Goal: Task Accomplishment & Management: Complete application form

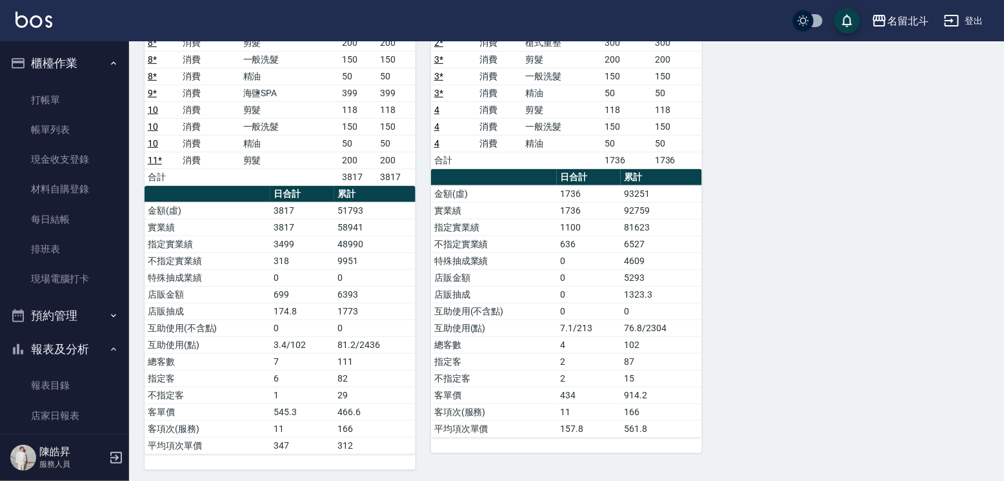
scroll to position [194, 0]
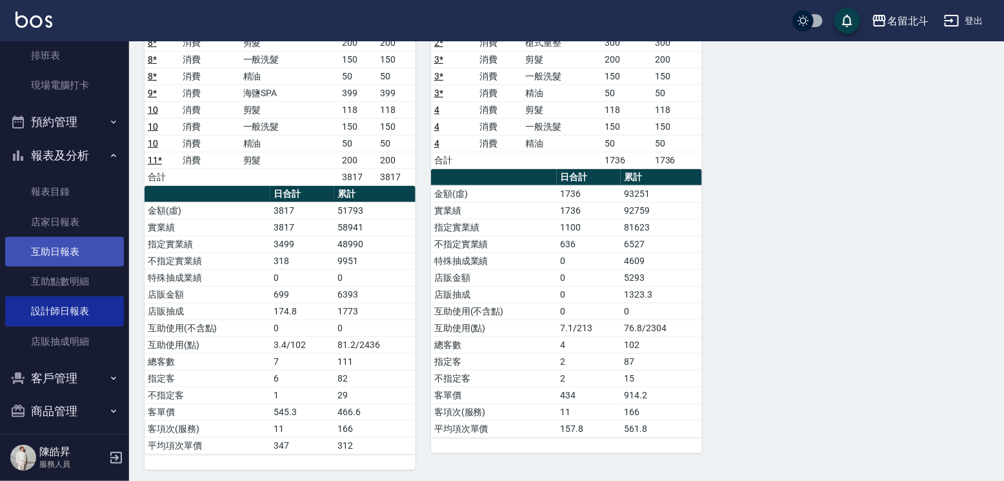
click at [70, 265] on link "互助日報表" at bounding box center [64, 252] width 119 height 30
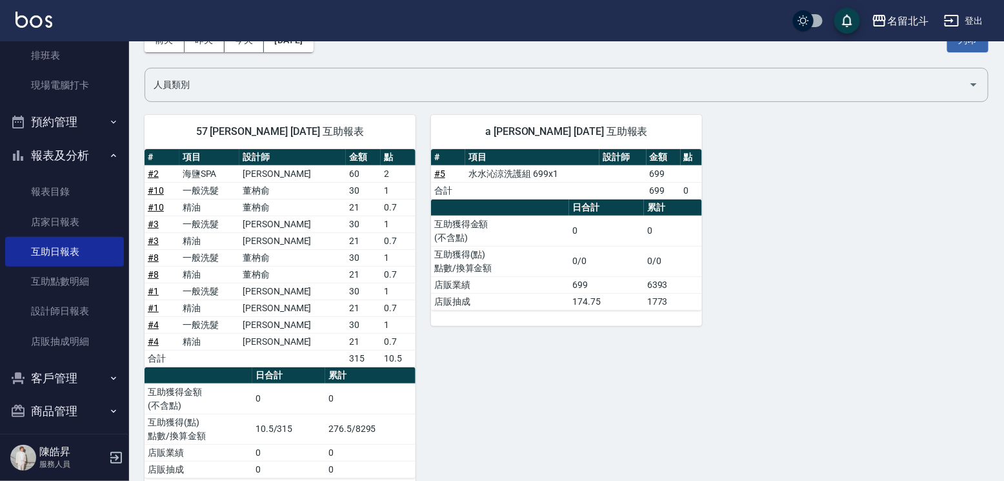
scroll to position [101, 0]
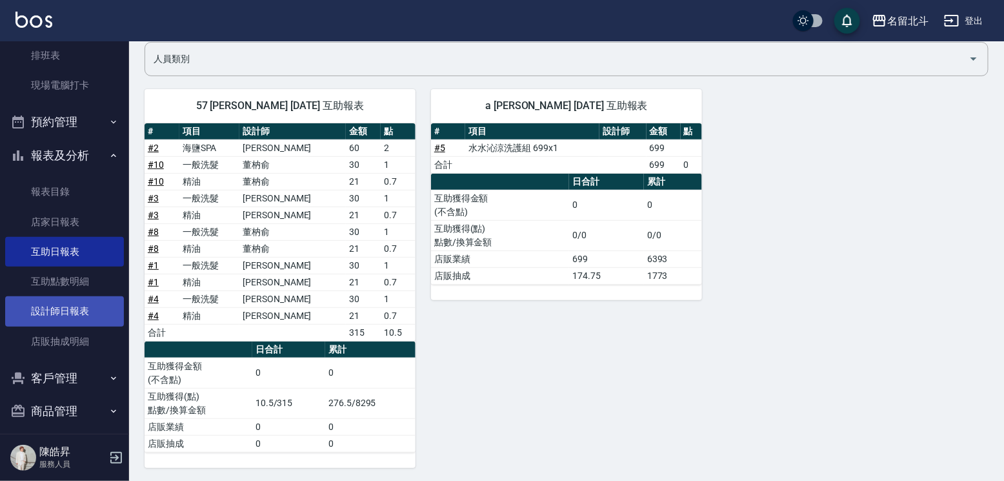
click at [68, 325] on link "設計師日報表" at bounding box center [64, 311] width 119 height 30
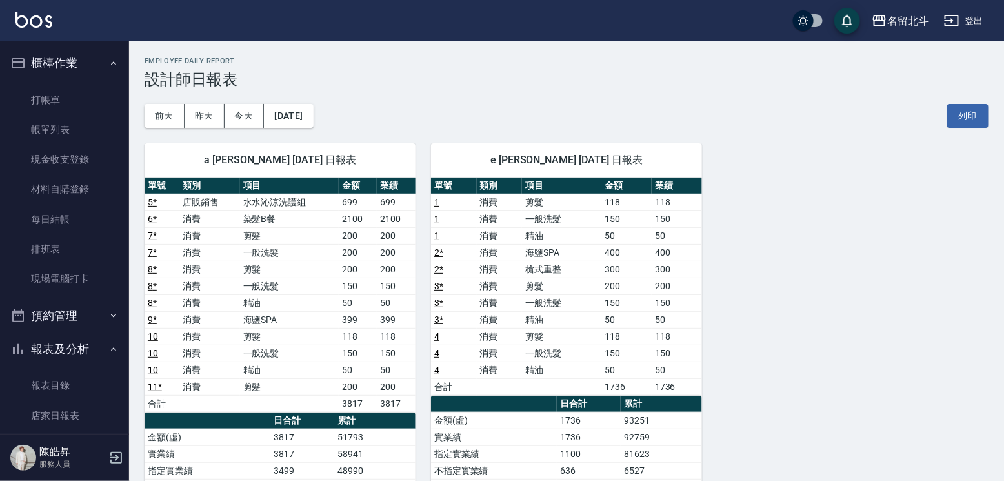
click at [83, 86] on ul "打帳單 帳單列表 現金收支登錄 材料自購登錄 每日結帳 排班表 現場電腦打卡" at bounding box center [64, 189] width 119 height 219
click at [76, 100] on link "打帳單" at bounding box center [64, 100] width 119 height 30
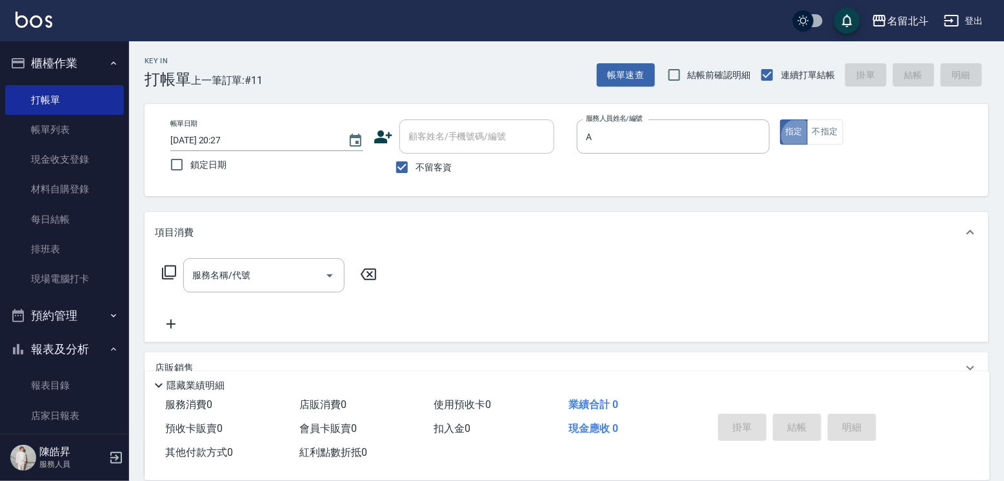
type input "[PERSON_NAME]-a"
type button "true"
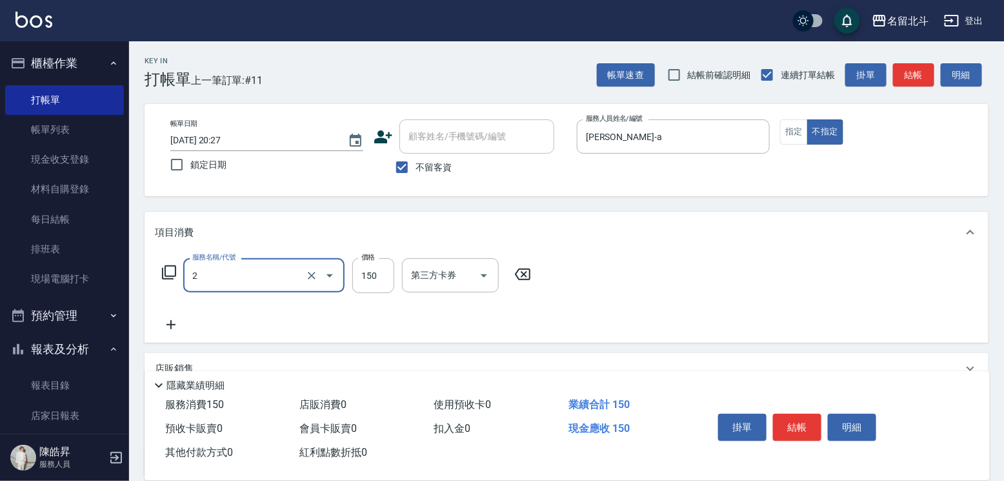
type input "一般洗髮(2)"
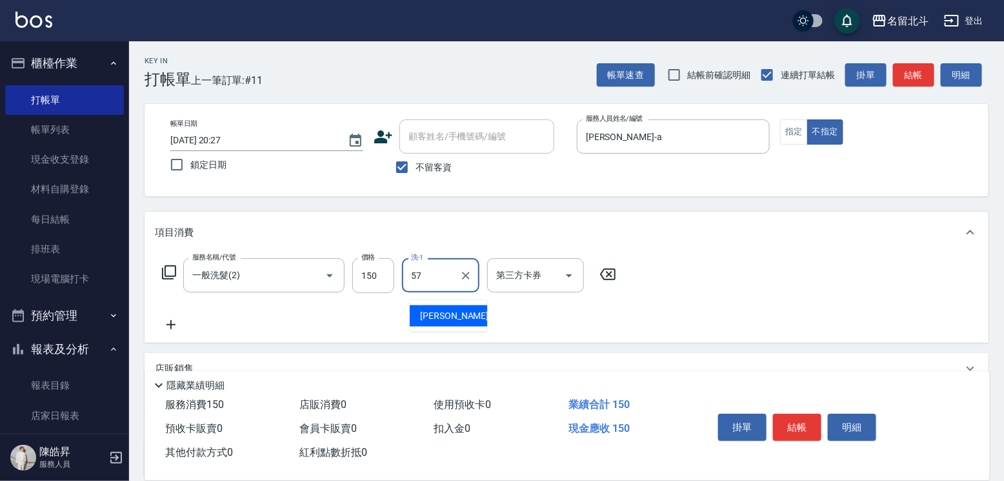
type input "[PERSON_NAME]-57"
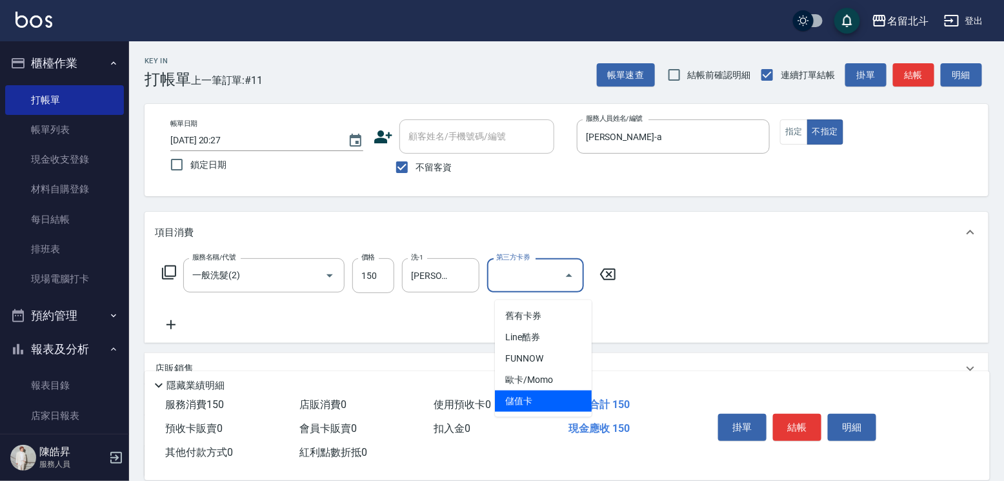
type input "儲值卡"
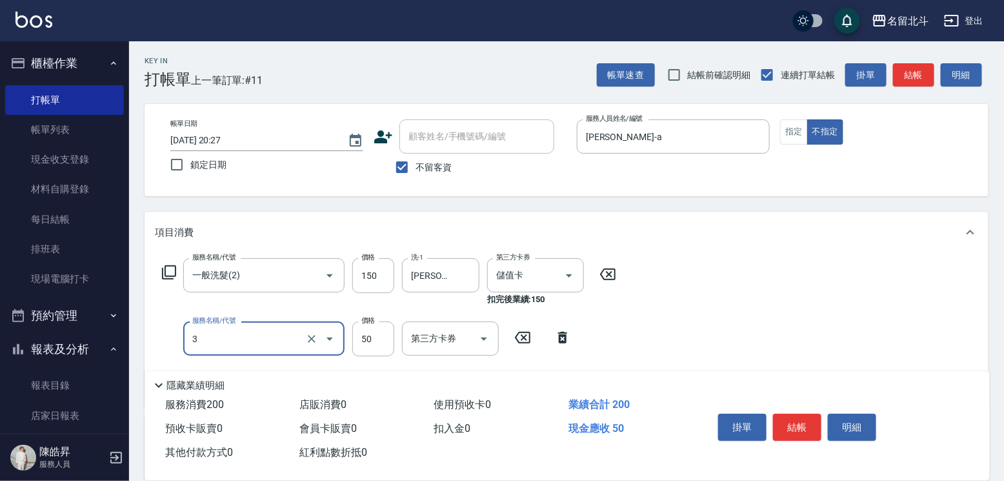
type input "精油(3)"
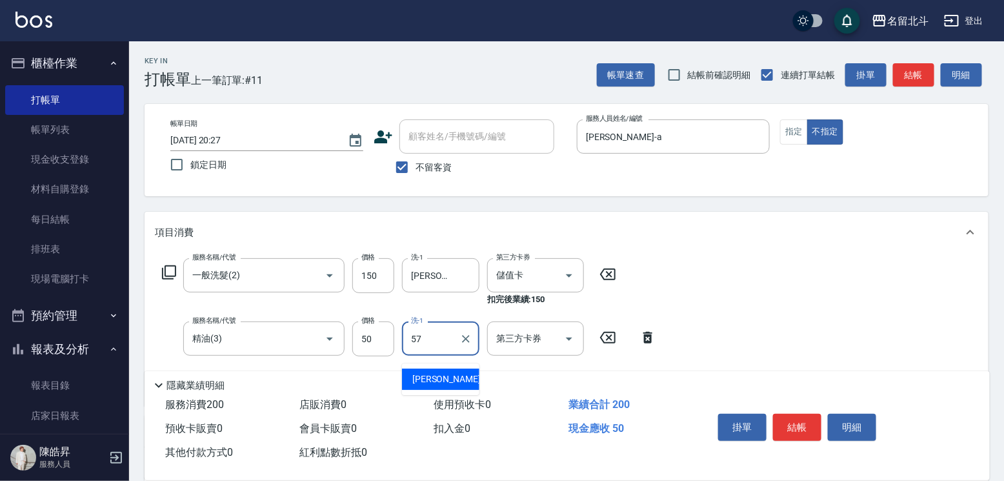
type input "[PERSON_NAME]-57"
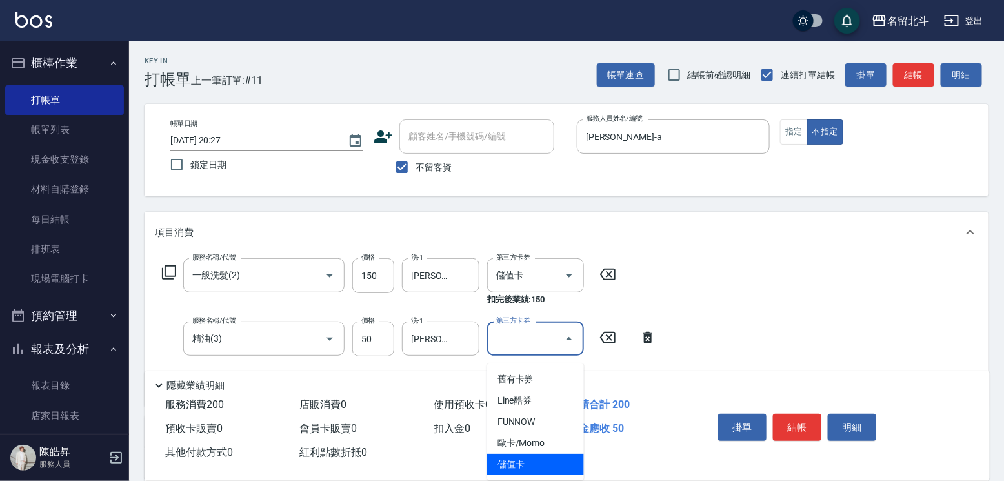
type input "儲值卡"
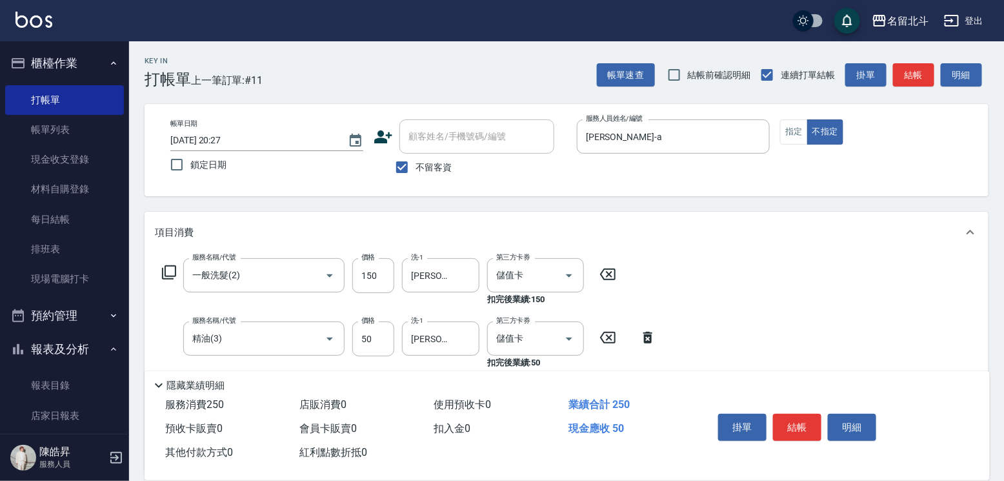
type input "瞬間保養(4)"
type input "[PERSON_NAME]-57"
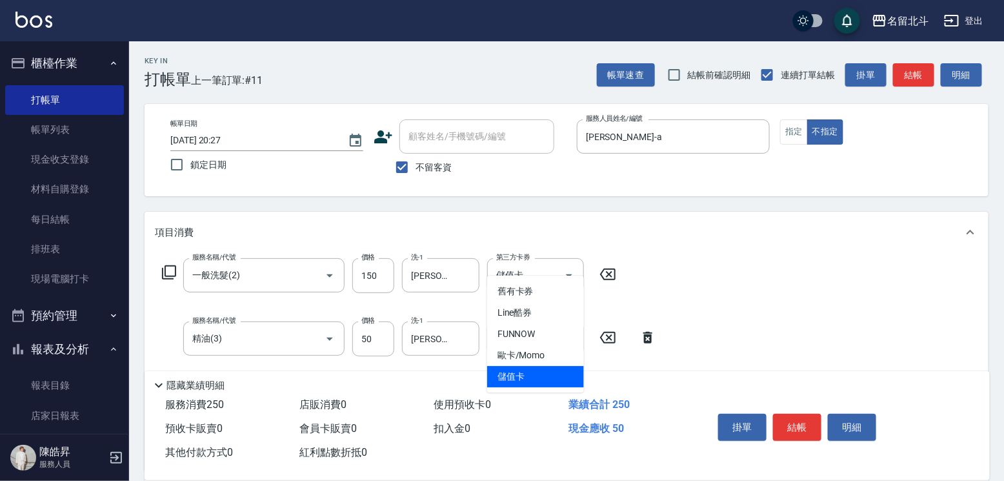
type input "儲值卡"
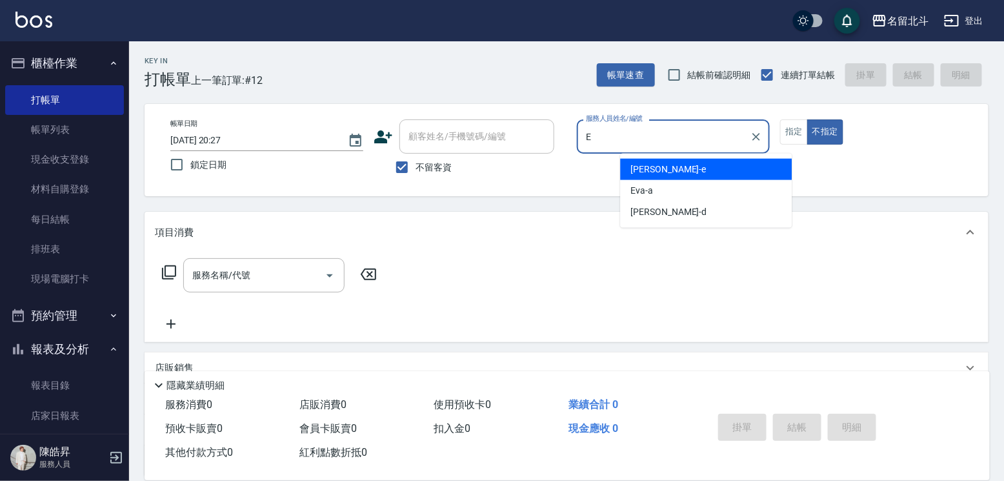
type input "[PERSON_NAME]-e"
type button "false"
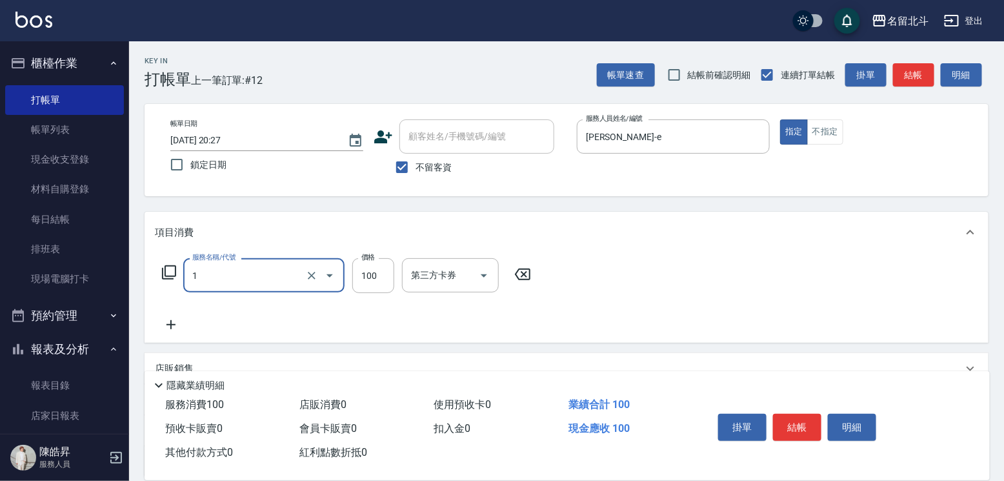
type input "剪髮(1)"
type input "50"
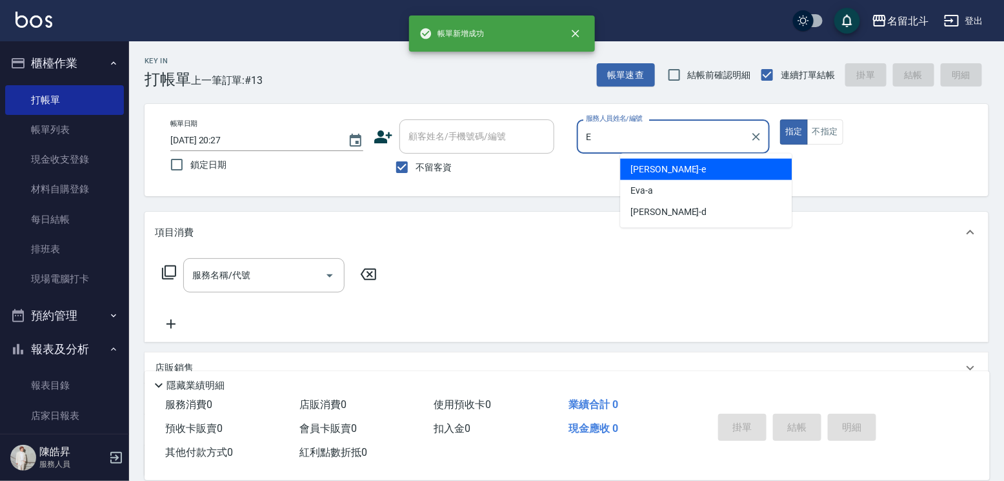
type input "[PERSON_NAME]-e"
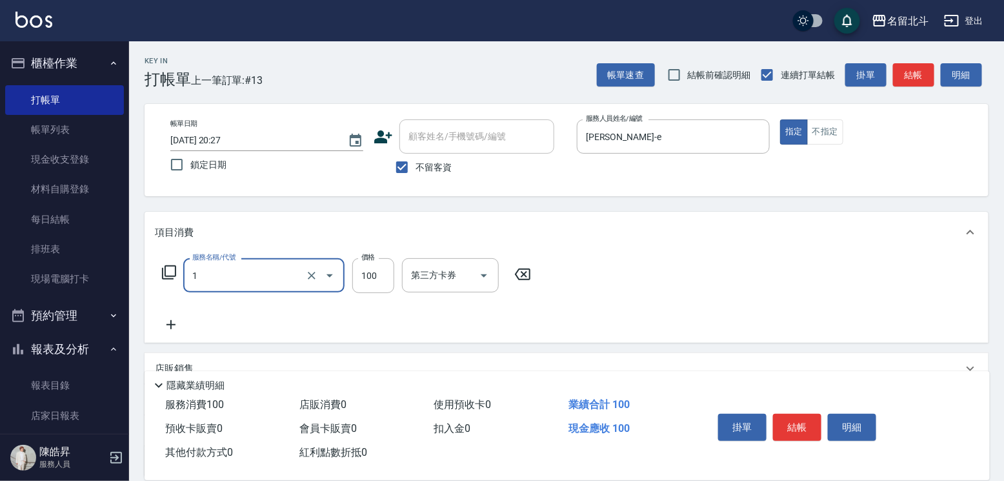
type input "剪髮(1)"
type input "200"
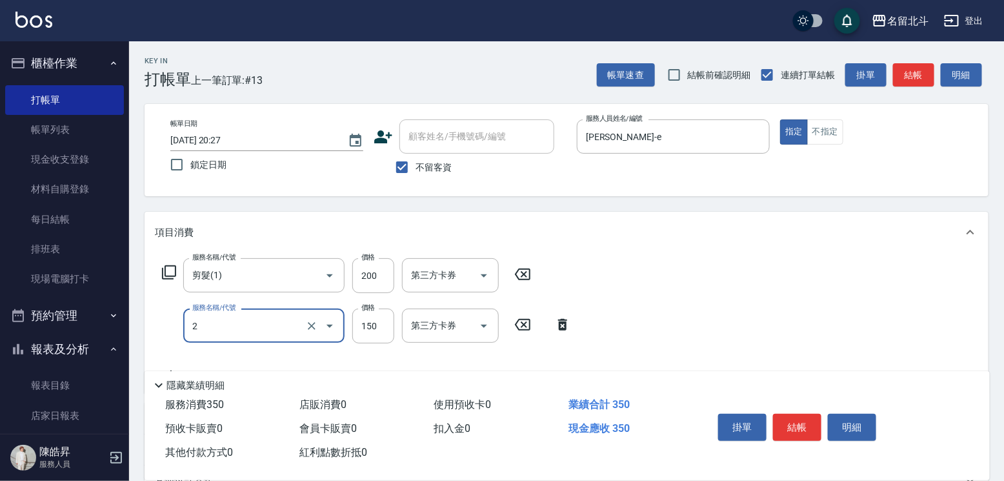
type input "一般洗髮(2)"
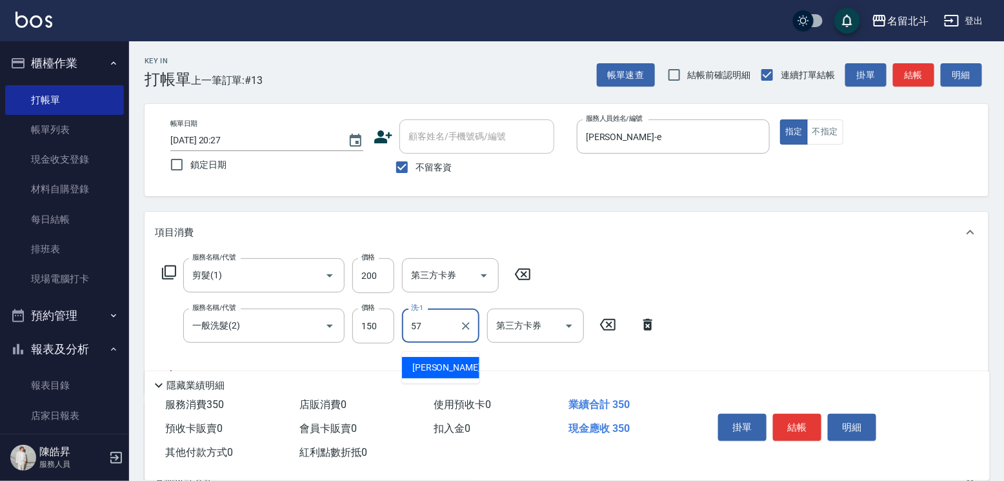
type input "[PERSON_NAME]-57"
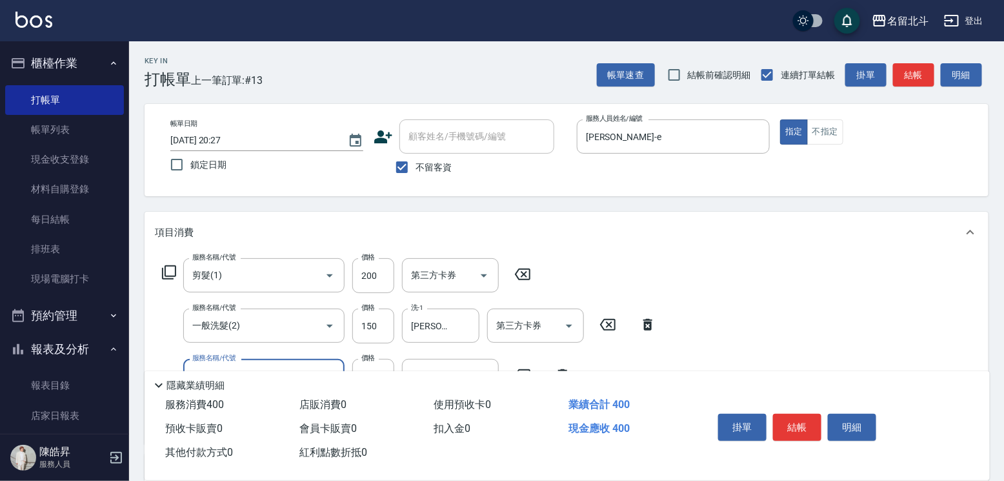
type input "精油(3)"
type input "[PERSON_NAME]-57"
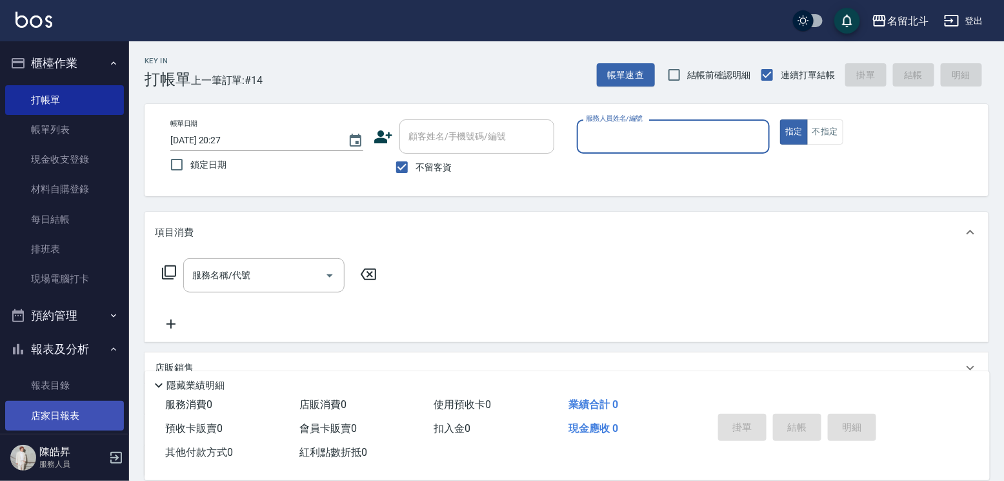
scroll to position [129, 0]
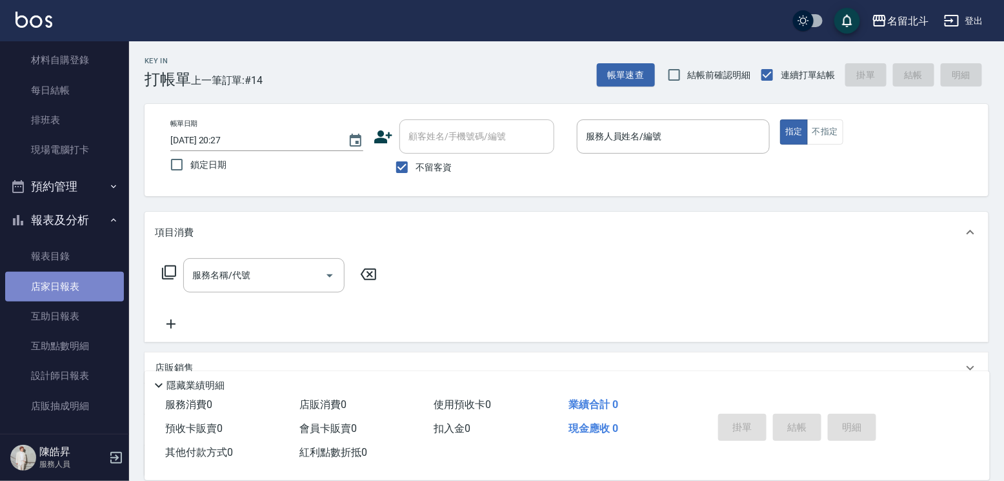
click at [74, 280] on link "店家日報表" at bounding box center [64, 287] width 119 height 30
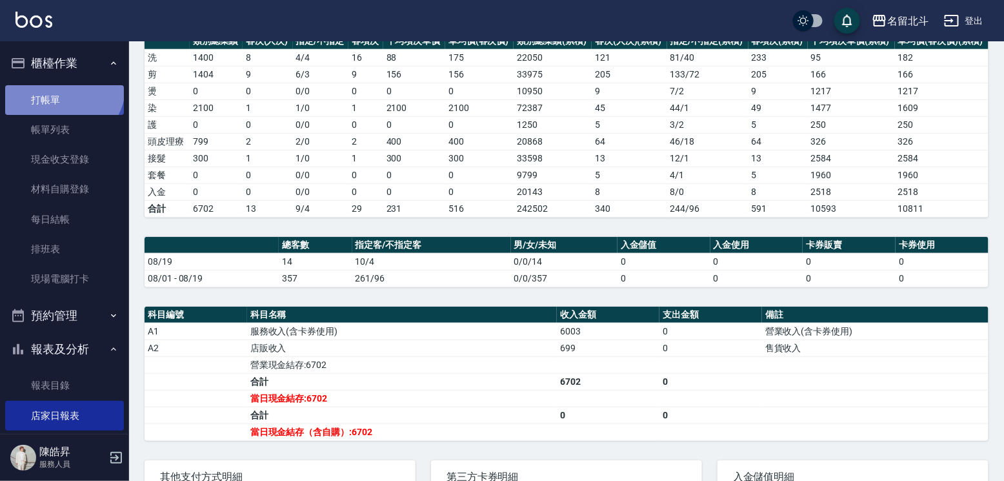
click at [61, 88] on link "打帳單" at bounding box center [64, 100] width 119 height 30
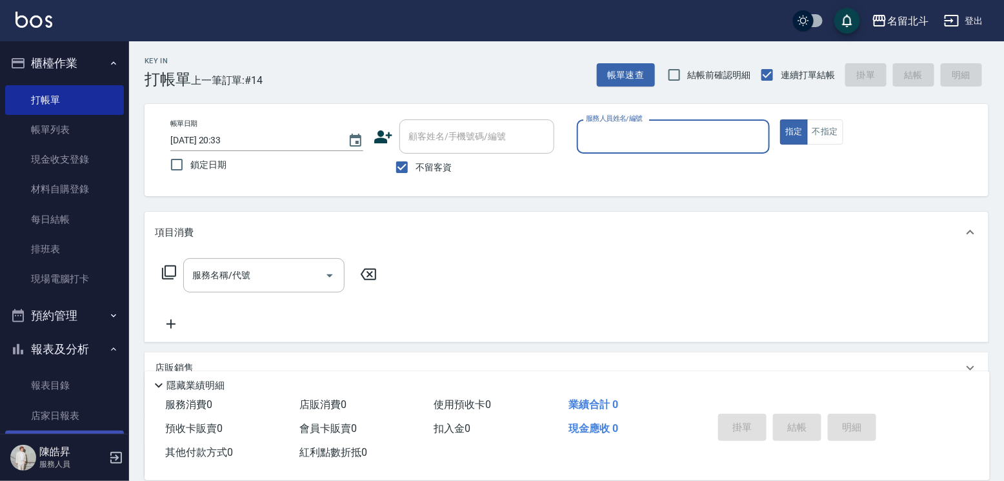
scroll to position [129, 0]
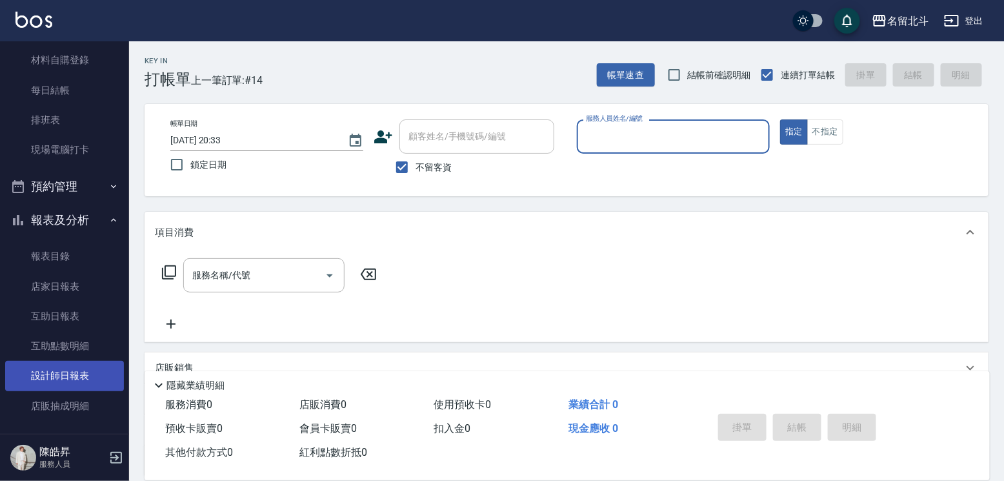
click at [81, 383] on link "設計師日報表" at bounding box center [64, 376] width 119 height 30
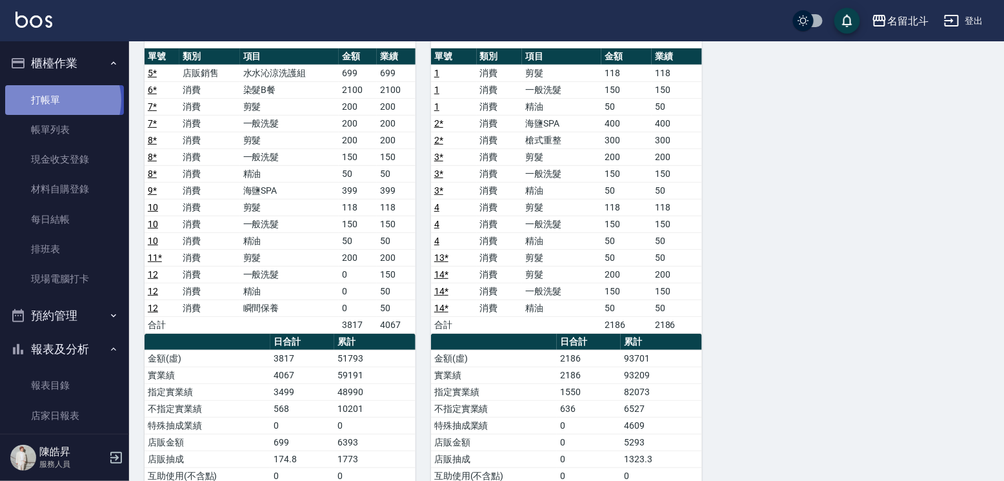
click at [62, 103] on link "打帳單" at bounding box center [64, 100] width 119 height 30
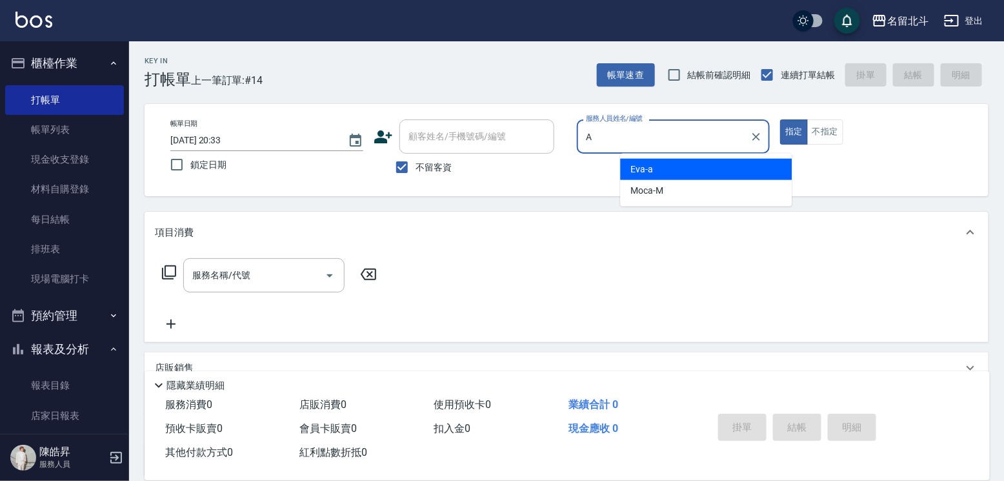
type input "[PERSON_NAME]-a"
type button "true"
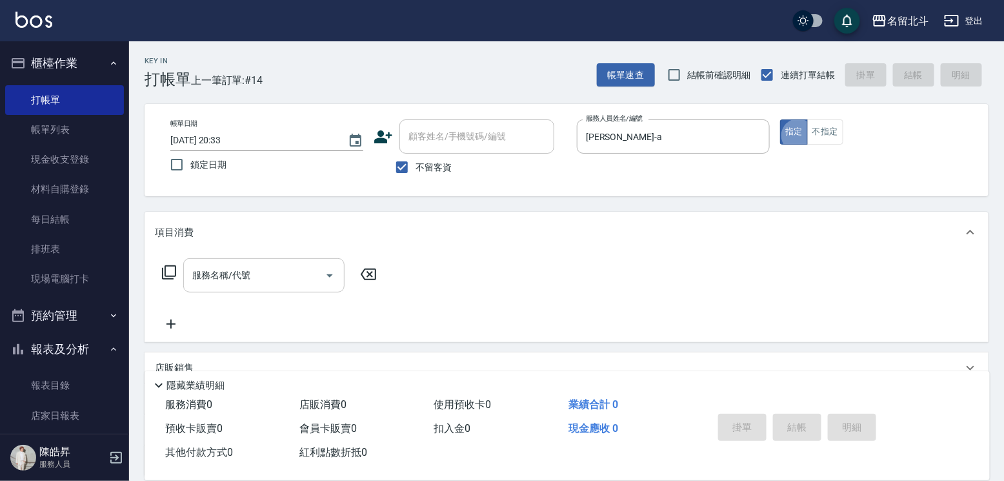
click at [301, 268] on div "服務名稱/代號" at bounding box center [263, 275] width 161 height 34
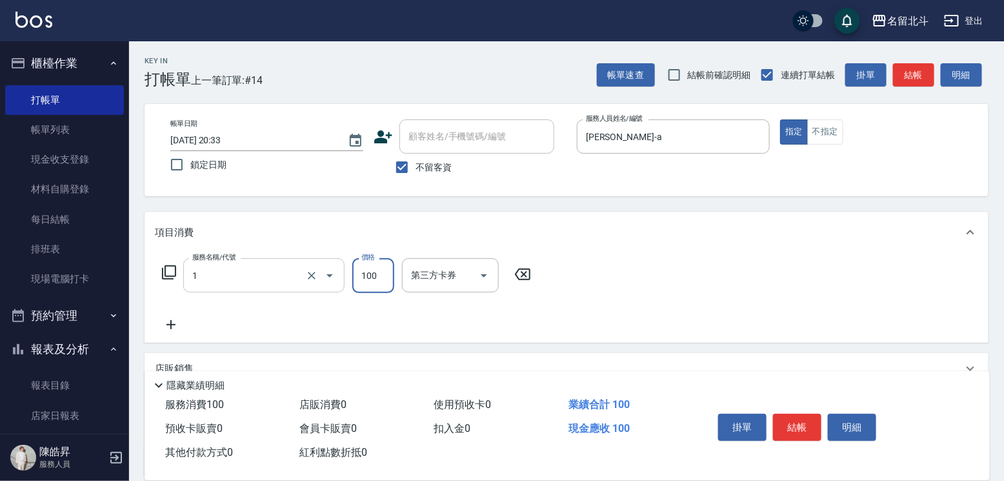
type input "剪髮(1)"
type input "300"
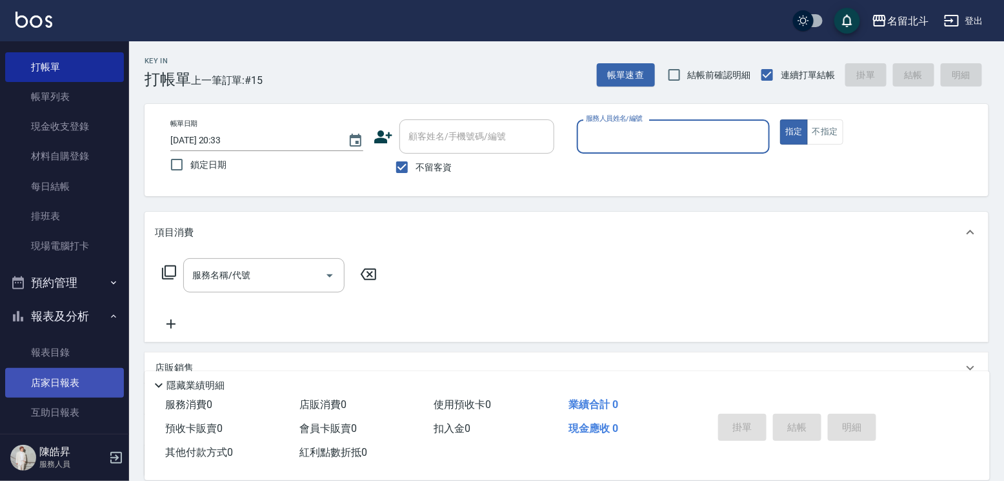
scroll to position [65, 0]
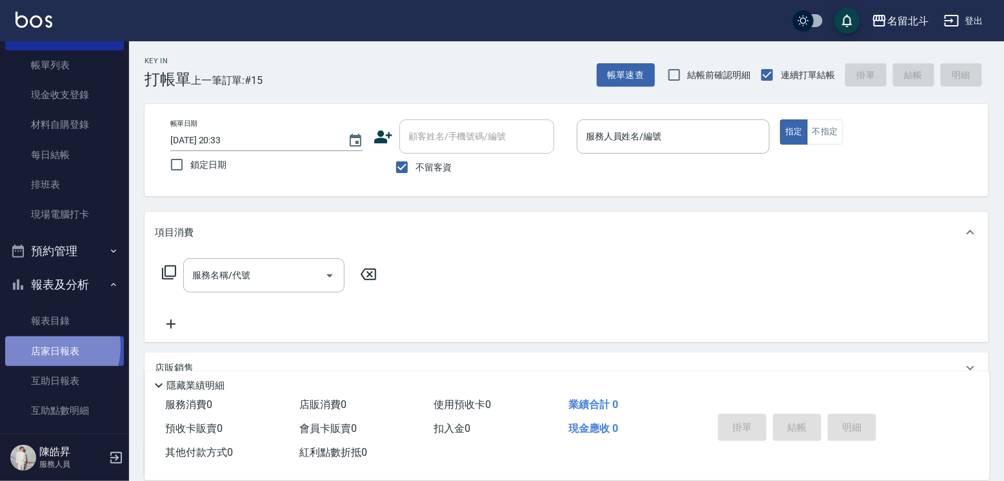
click at [53, 356] on link "店家日報表" at bounding box center [64, 351] width 119 height 30
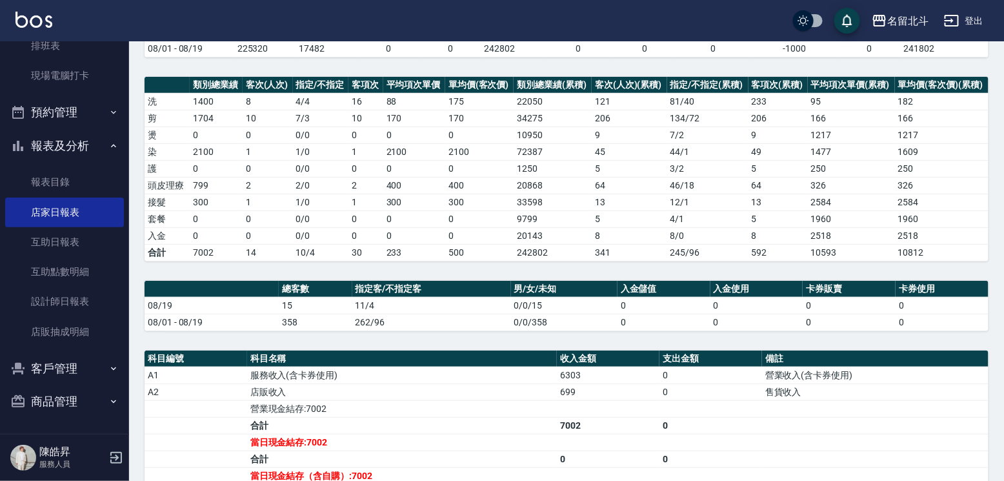
scroll to position [194, 0]
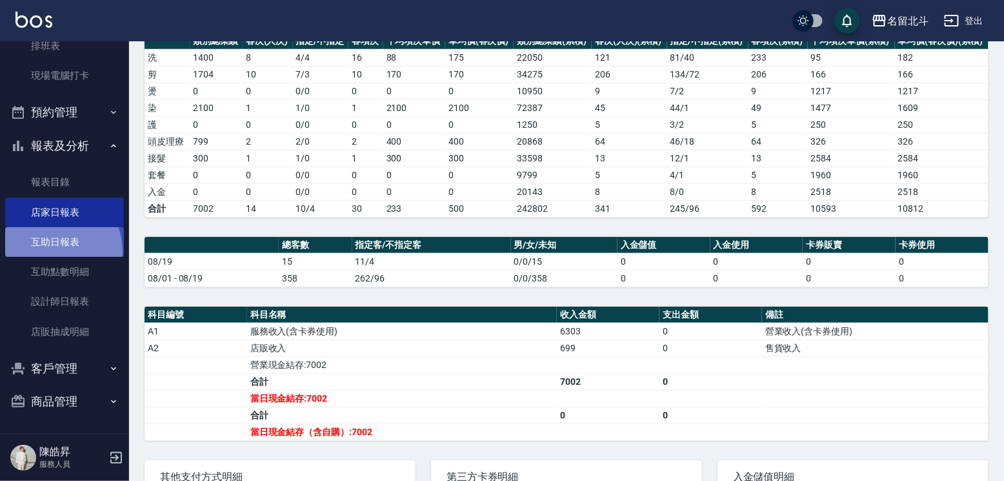
click at [48, 246] on link "互助日報表" at bounding box center [64, 242] width 119 height 30
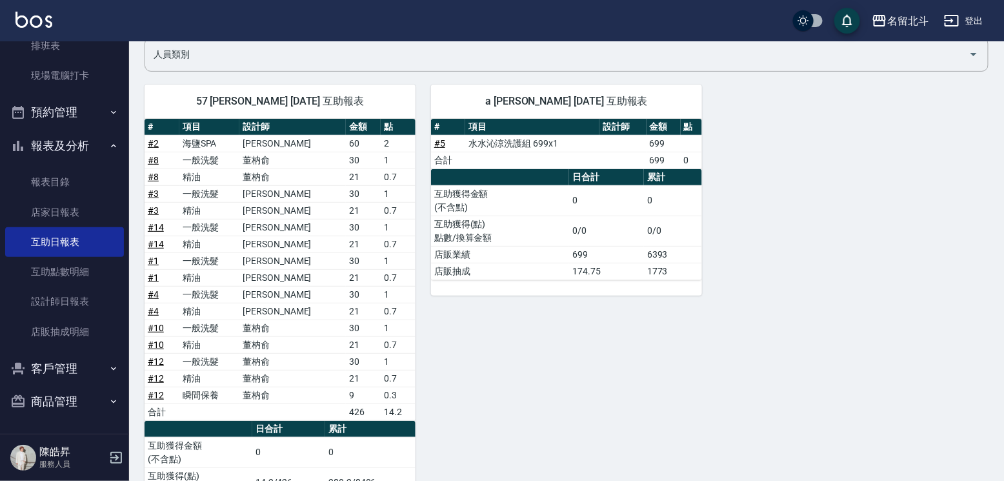
scroll to position [129, 0]
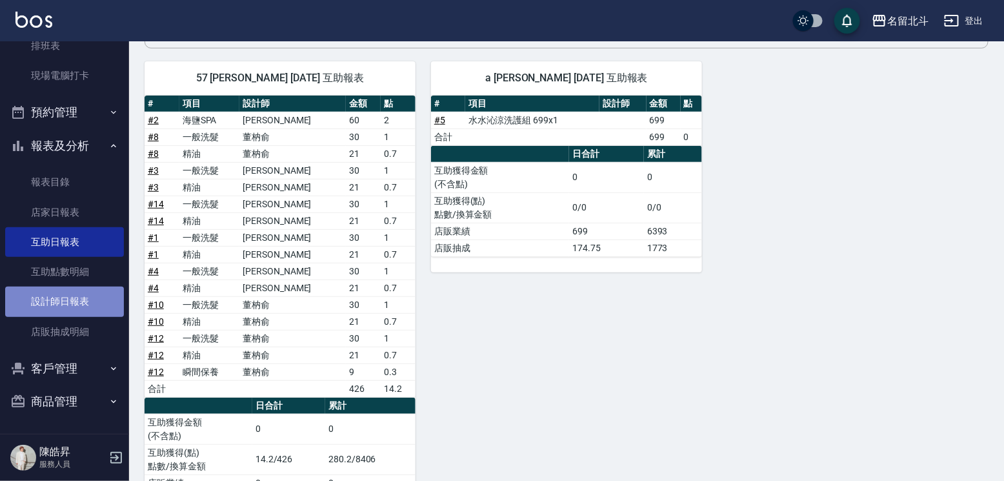
click at [91, 300] on link "設計師日報表" at bounding box center [64, 302] width 119 height 30
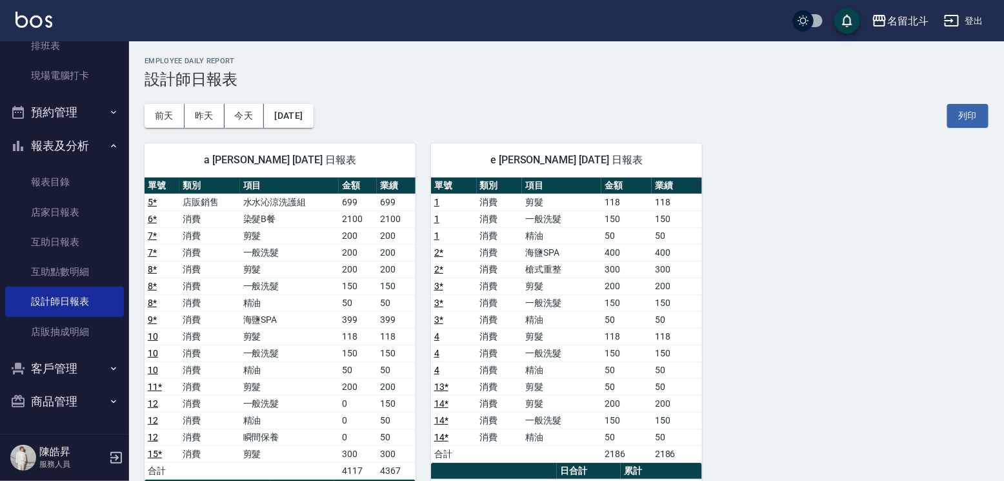
scroll to position [65, 0]
